Goal: Navigation & Orientation: Find specific page/section

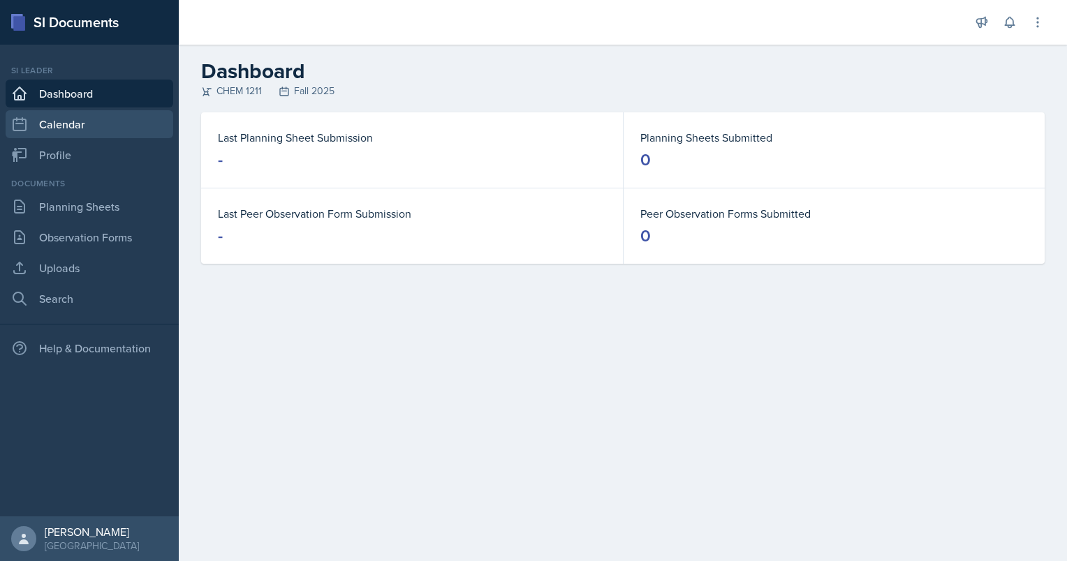
click at [41, 124] on link "Calendar" at bounding box center [90, 124] width 168 height 28
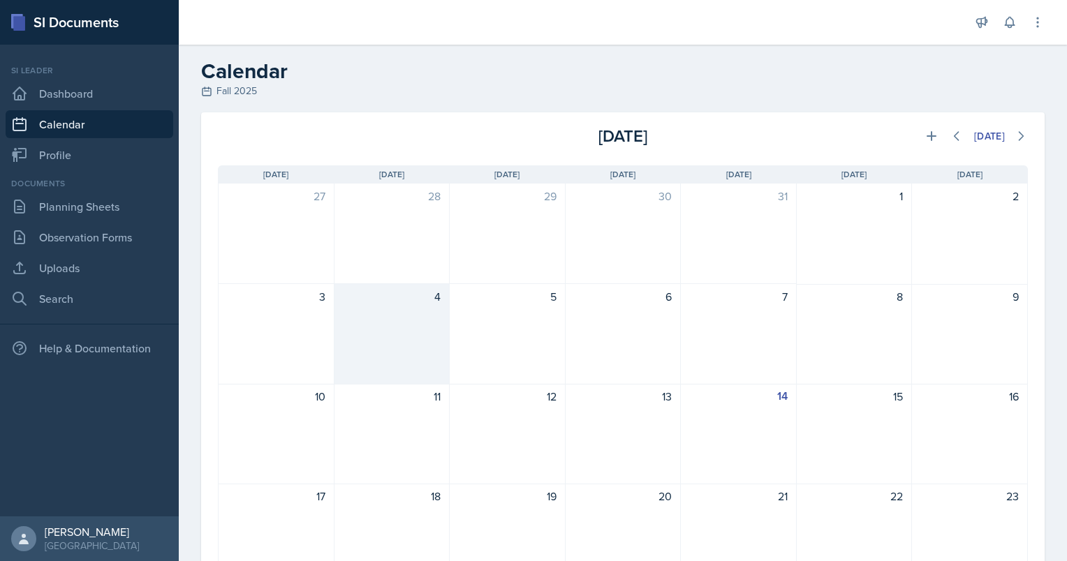
scroll to position [272, 0]
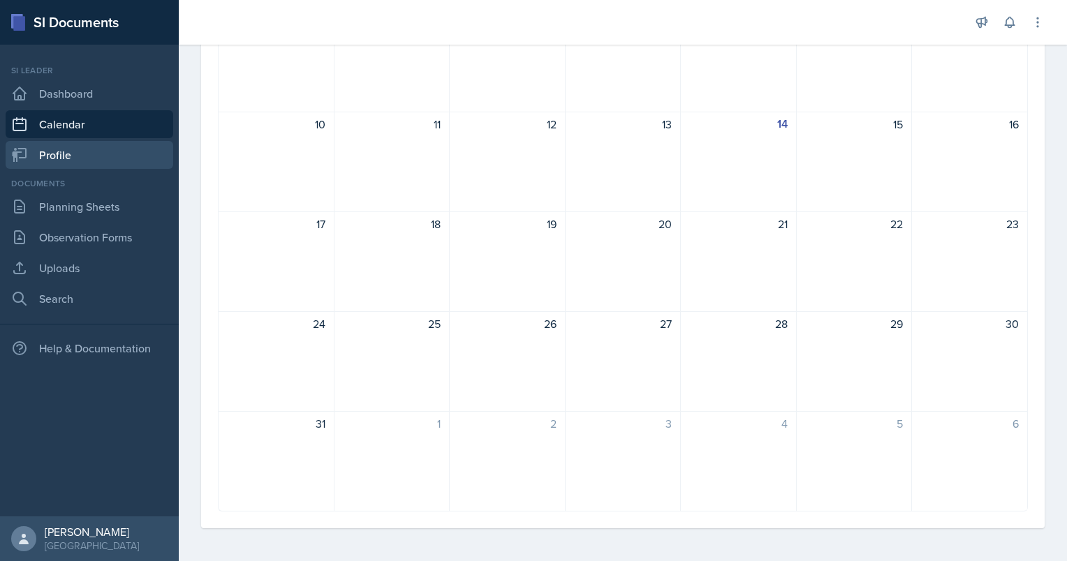
click at [118, 156] on link "Profile" at bounding box center [90, 155] width 168 height 28
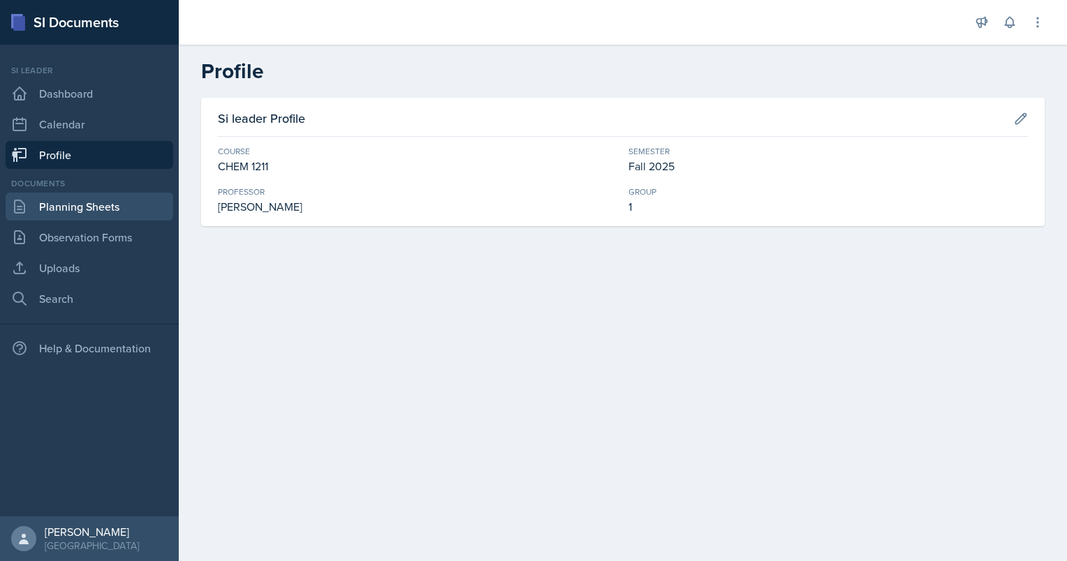
click at [102, 212] on link "Planning Sheets" at bounding box center [90, 207] width 168 height 28
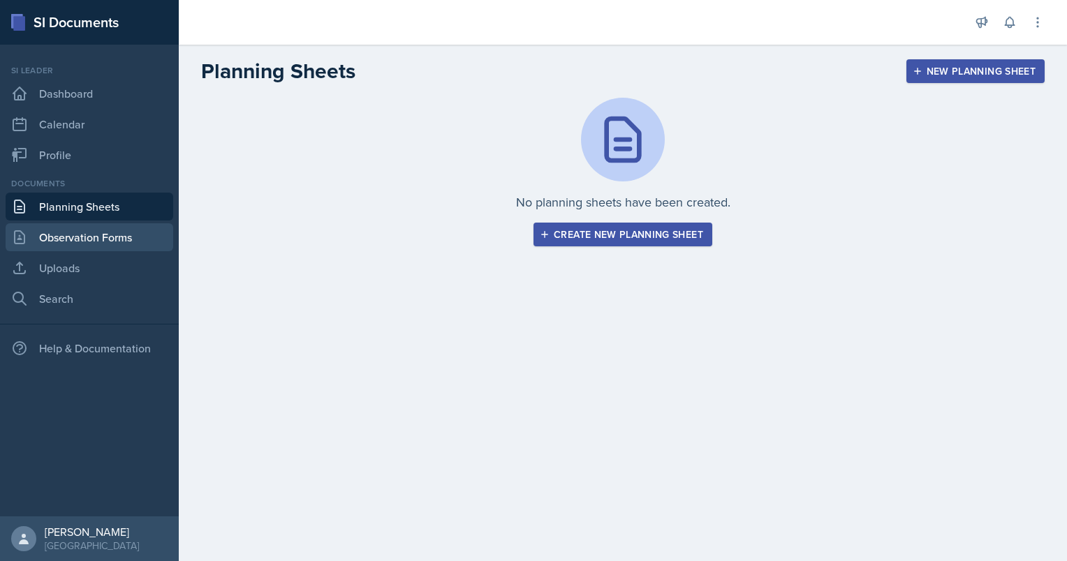
click at [96, 229] on link "Observation Forms" at bounding box center [90, 237] width 168 height 28
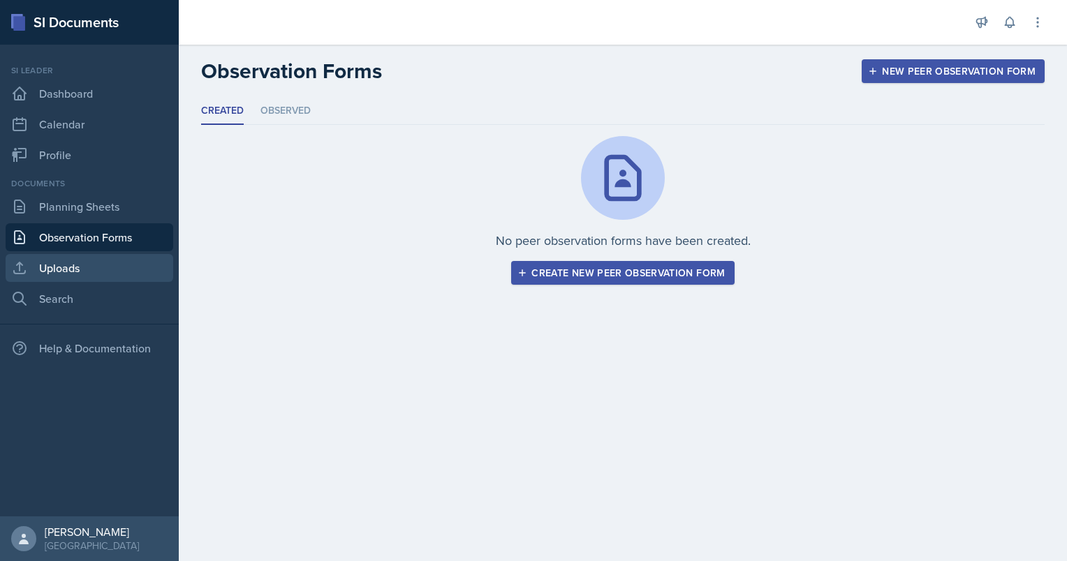
click at [110, 260] on link "Uploads" at bounding box center [90, 268] width 168 height 28
